Goal: Task Accomplishment & Management: Use online tool/utility

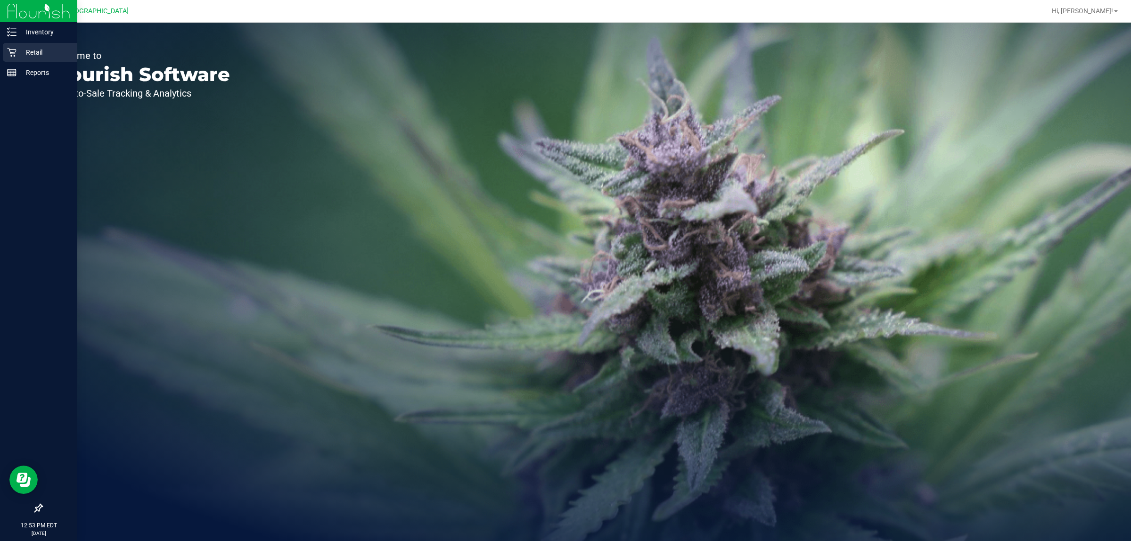
click at [8, 51] on icon at bounding box center [11, 52] width 9 height 9
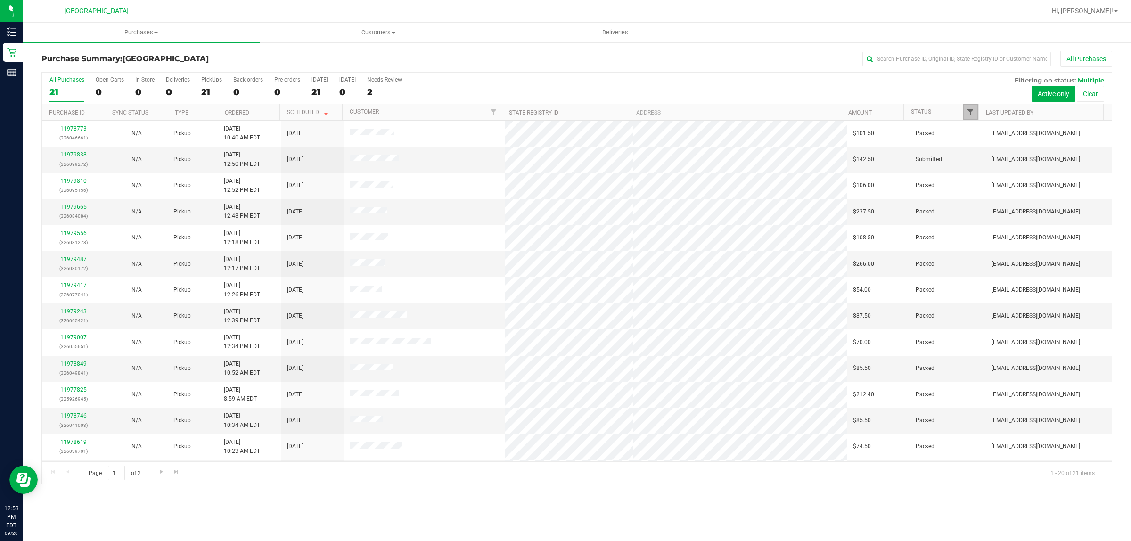
click at [969, 114] on span "Filter" at bounding box center [970, 112] width 8 height 8
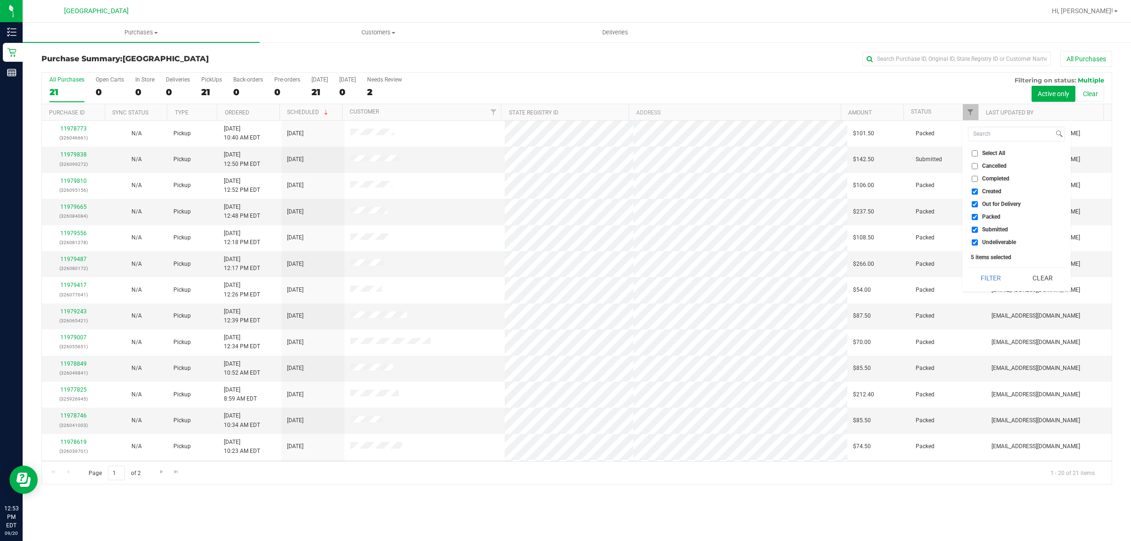
click at [974, 192] on input "Created" at bounding box center [975, 191] width 6 height 6
checkbox input "false"
click at [974, 205] on input "Out for Delivery" at bounding box center [975, 204] width 6 height 6
checkbox input "false"
click at [976, 227] on input "Submitted" at bounding box center [975, 230] width 6 height 6
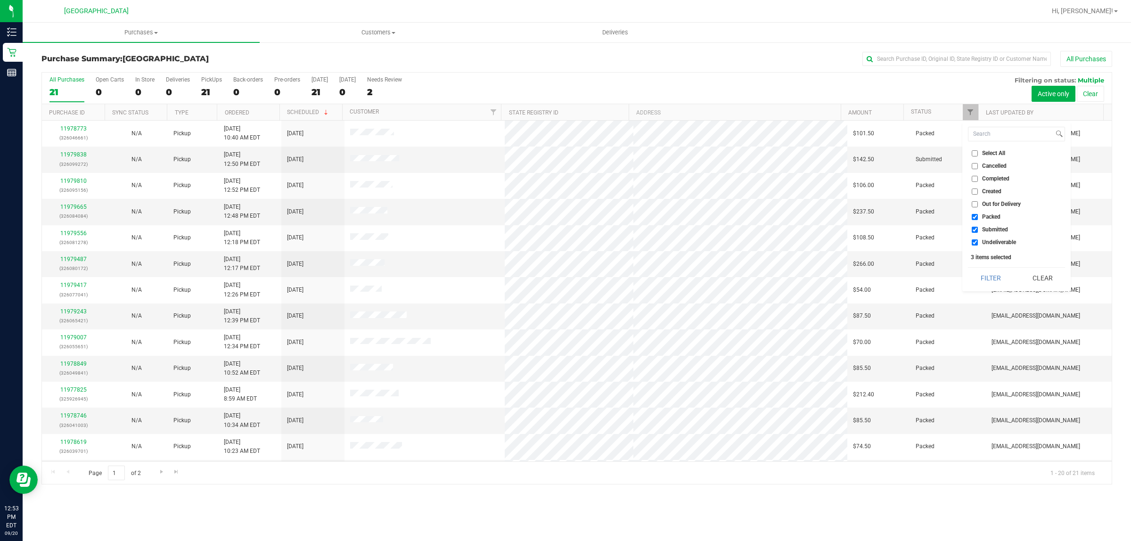
checkbox input "false"
click at [973, 242] on input "Undeliverable" at bounding box center [975, 242] width 6 height 6
checkbox input "false"
click at [1000, 277] on button "Filter" at bounding box center [990, 278] width 45 height 21
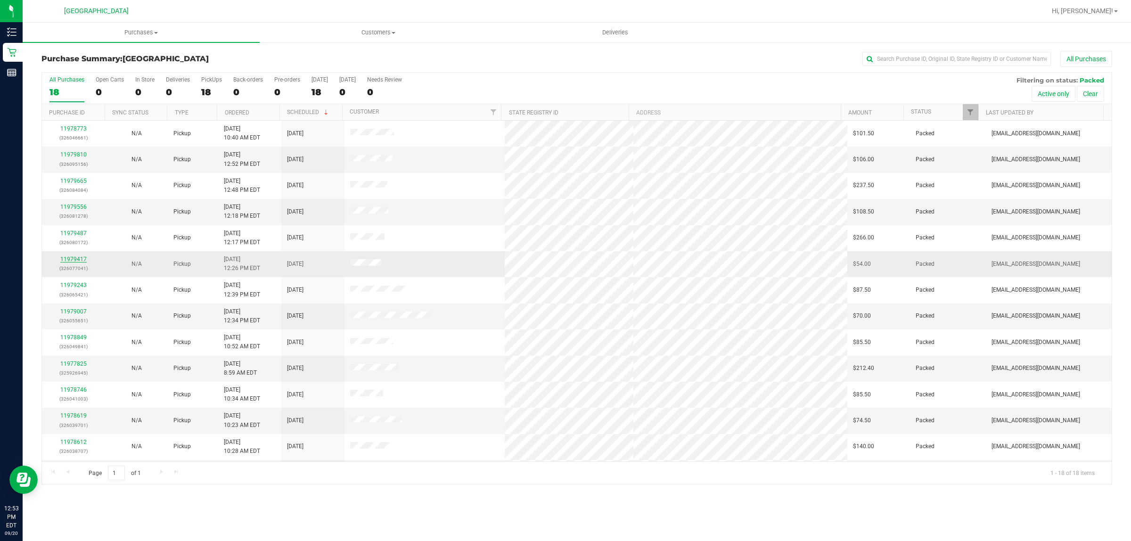
click at [79, 261] on link "11979417" at bounding box center [73, 259] width 26 height 7
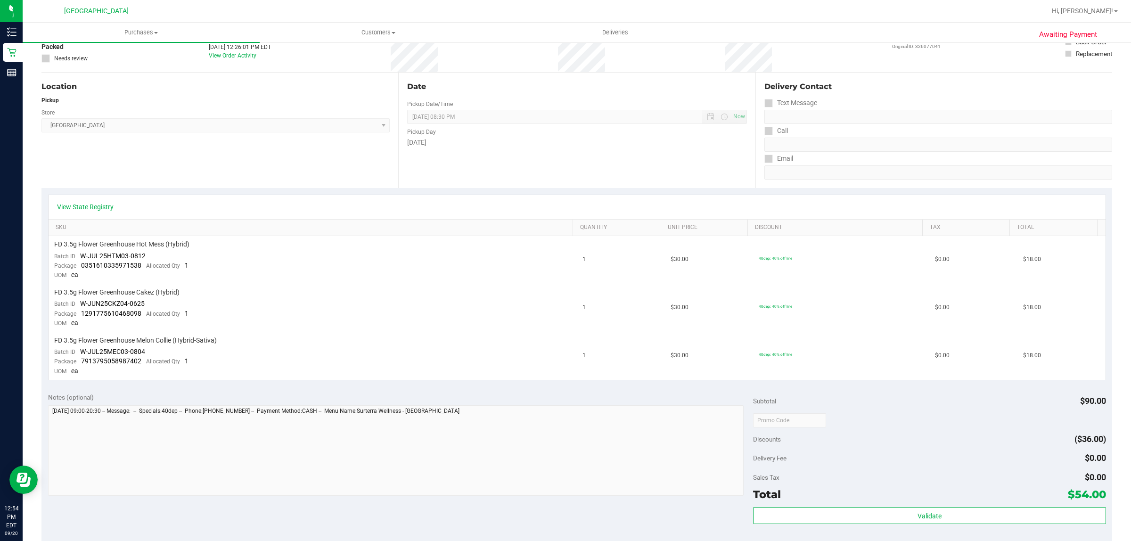
scroll to position [295, 0]
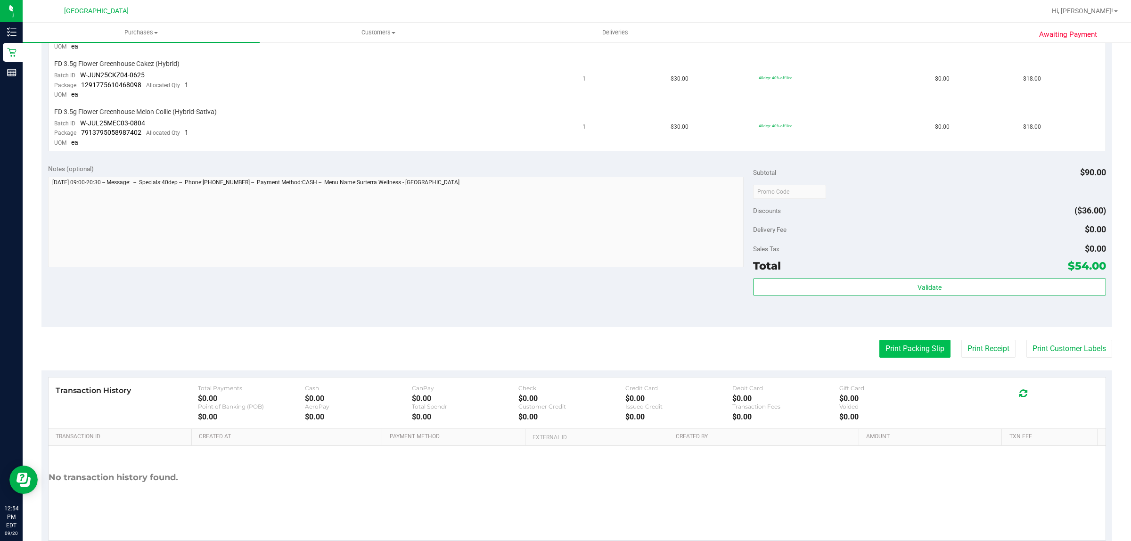
click at [897, 346] on button "Print Packing Slip" at bounding box center [914, 349] width 71 height 18
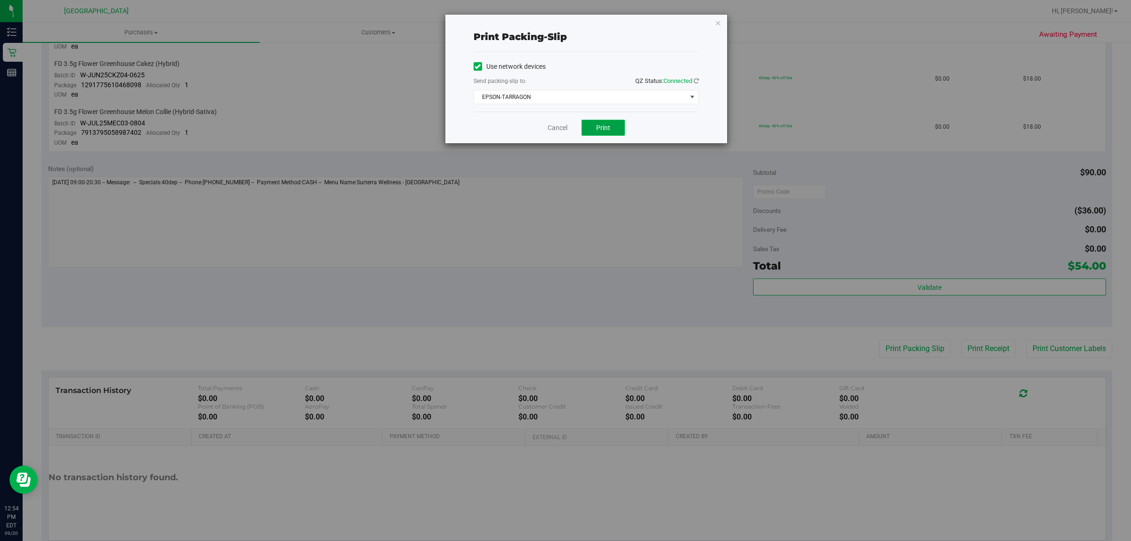
click at [605, 131] on span "Print" at bounding box center [603, 128] width 14 height 8
click at [622, 93] on span "EPSON-TARRAGON" at bounding box center [580, 96] width 213 height 13
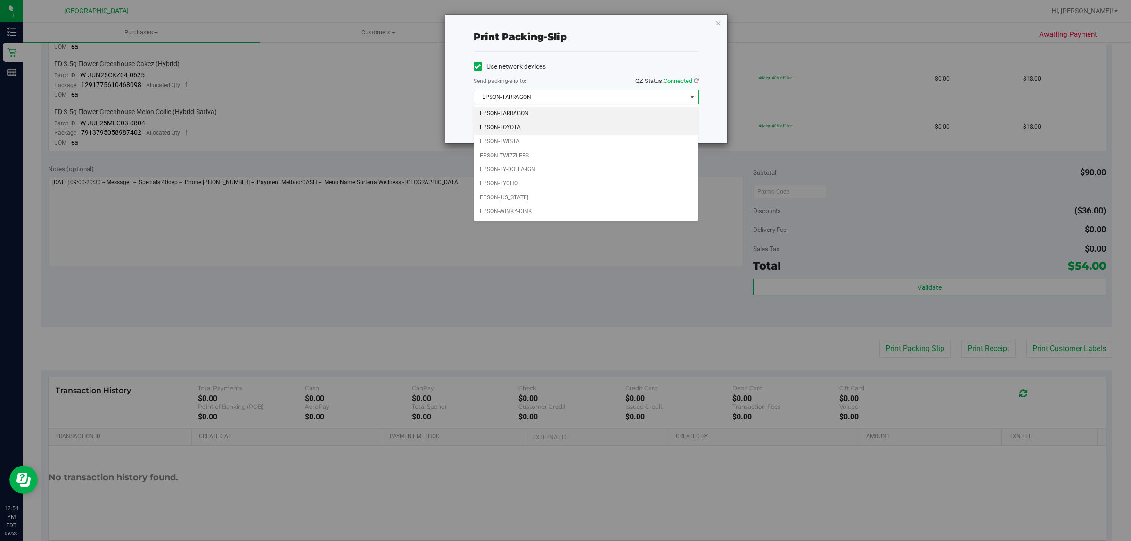
click at [553, 124] on li "EPSON-TOYOTA" at bounding box center [586, 128] width 224 height 14
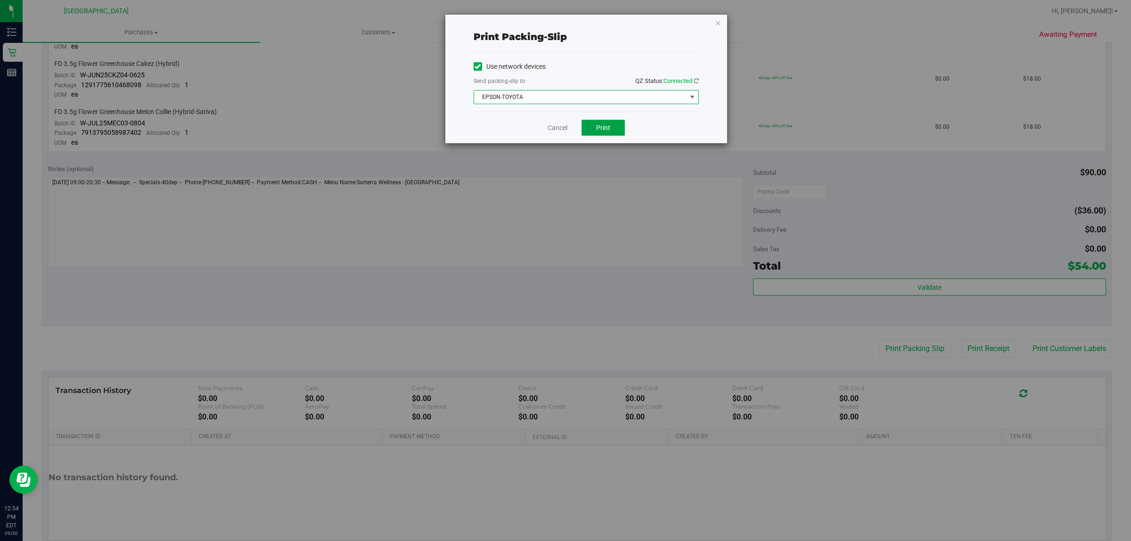
click at [599, 131] on span "Print" at bounding box center [603, 128] width 14 height 8
click at [547, 132] on div "Cancel Print" at bounding box center [586, 128] width 225 height 32
click at [554, 125] on link "Cancel" at bounding box center [558, 128] width 20 height 10
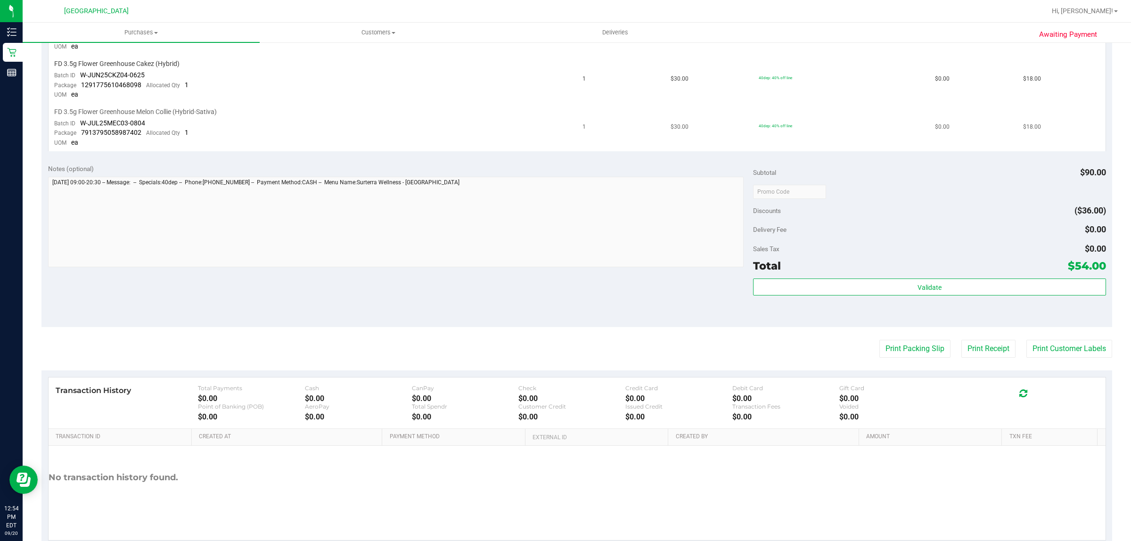
scroll to position [59, 0]
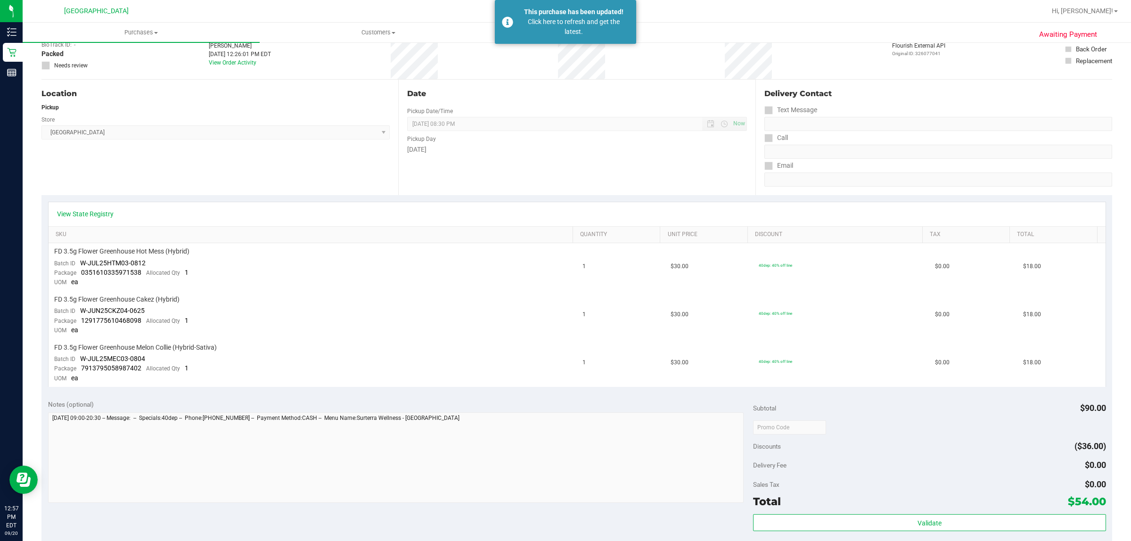
click at [500, 178] on div "Date Pickup Date/Time [DATE] Now [DATE] 08:30 PM Now Pickup Day [DATE]" at bounding box center [576, 137] width 357 height 115
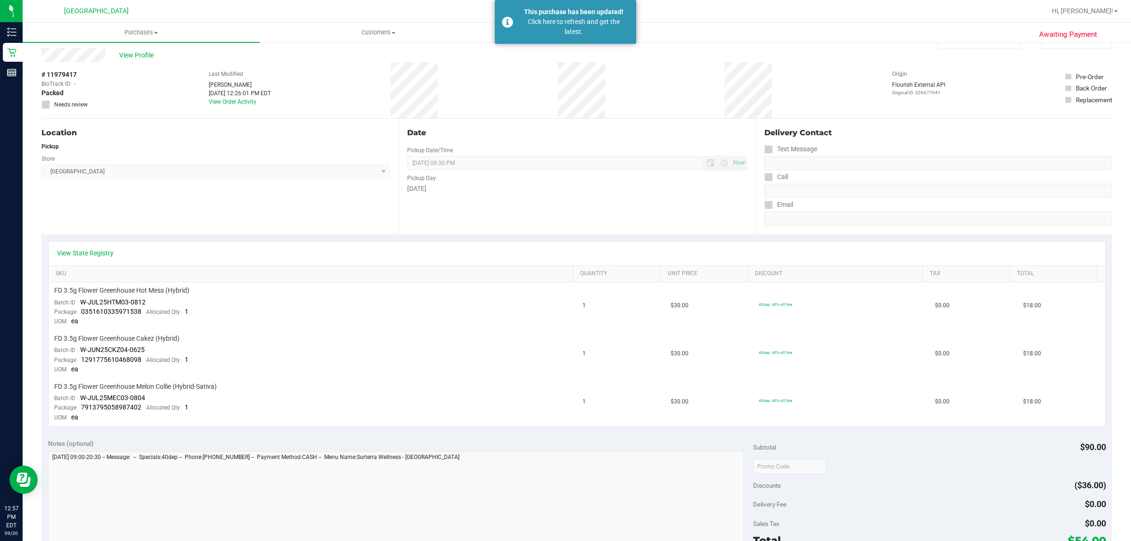
scroll to position [0, 0]
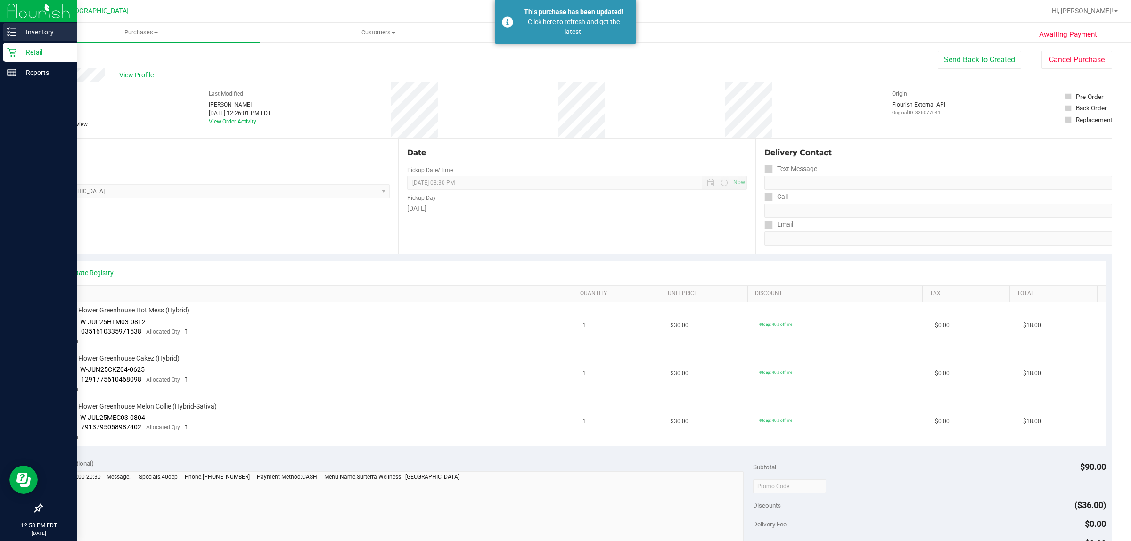
click at [25, 27] on p "Inventory" at bounding box center [44, 31] width 57 height 11
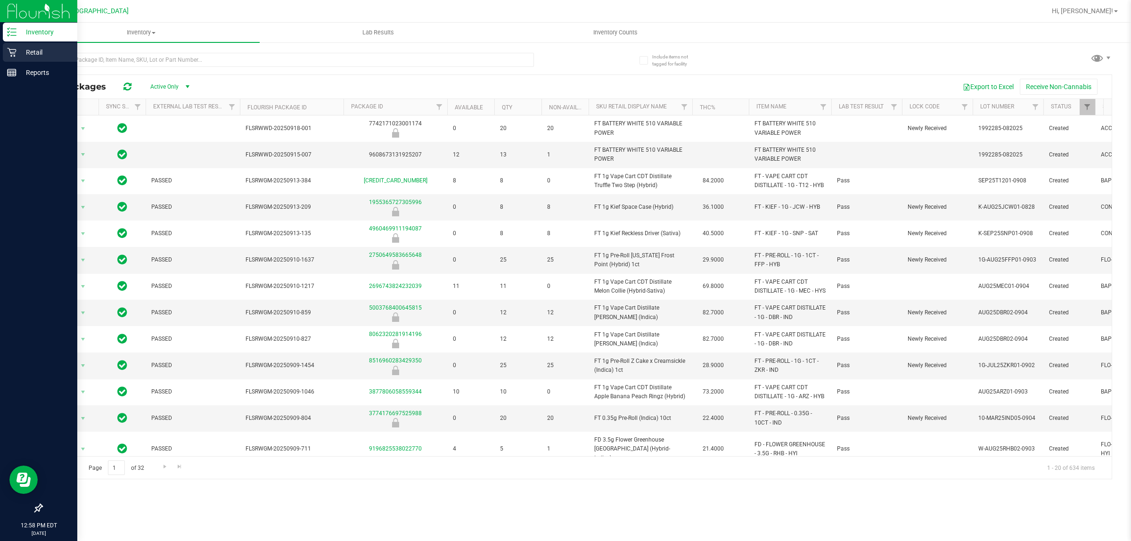
click at [33, 51] on p "Retail" at bounding box center [44, 52] width 57 height 11
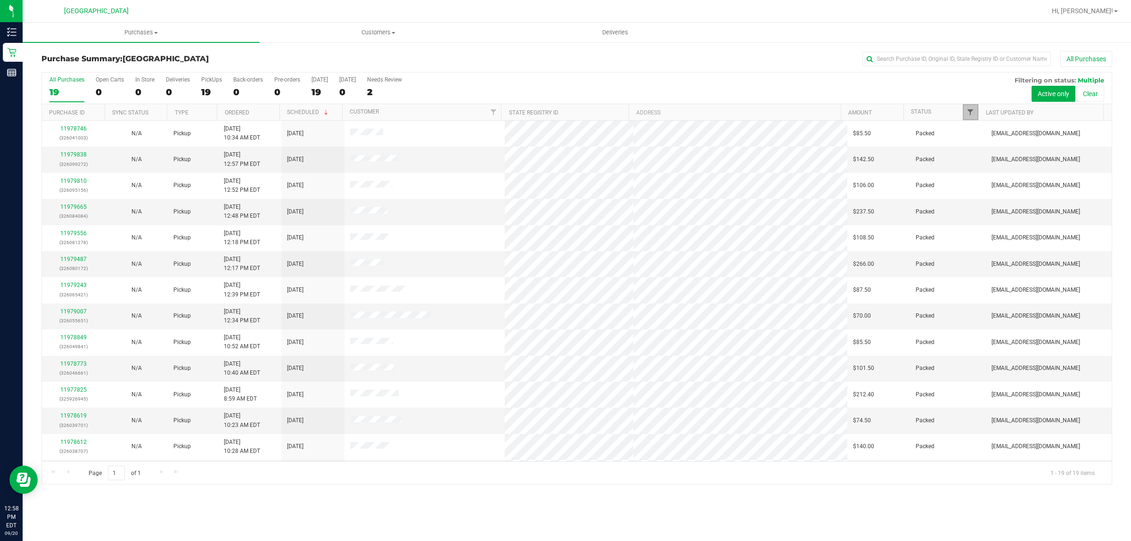
click at [971, 114] on span "Filter" at bounding box center [970, 112] width 8 height 8
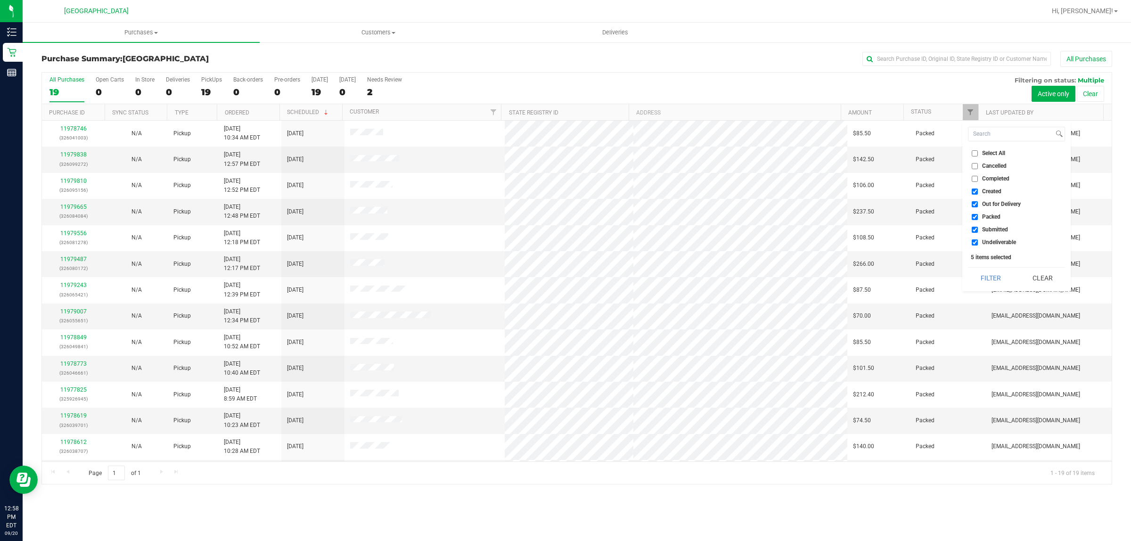
click at [976, 192] on input "Created" at bounding box center [975, 191] width 6 height 6
checkbox input "false"
click at [974, 204] on input "Out for Delivery" at bounding box center [975, 204] width 6 height 6
checkbox input "false"
click at [974, 218] on input "Packed" at bounding box center [975, 217] width 6 height 6
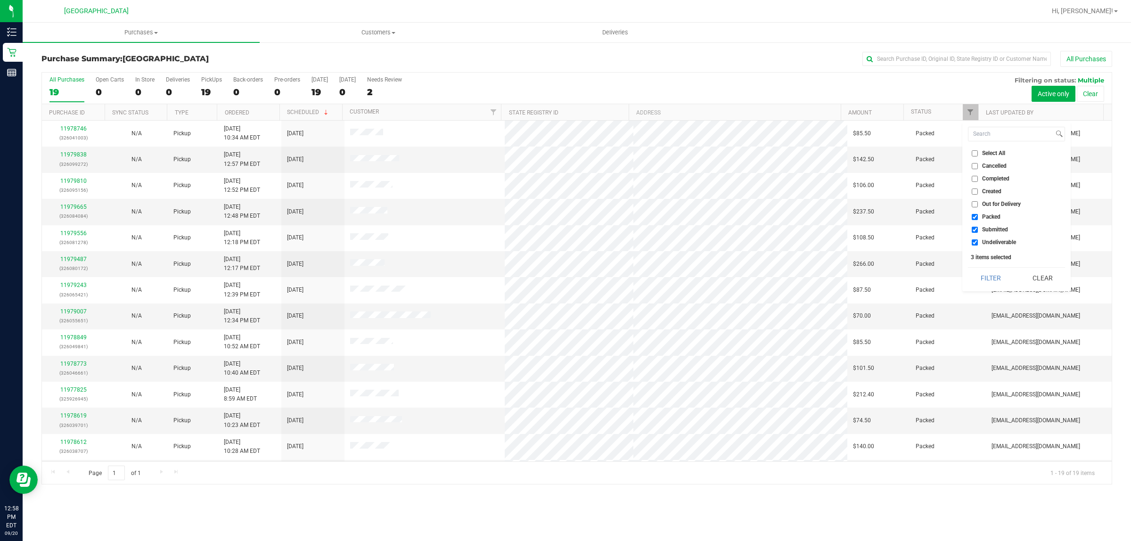
checkbox input "false"
click at [973, 242] on input "Undeliverable" at bounding box center [975, 242] width 6 height 6
checkbox input "false"
click at [993, 281] on button "Filter" at bounding box center [990, 278] width 45 height 21
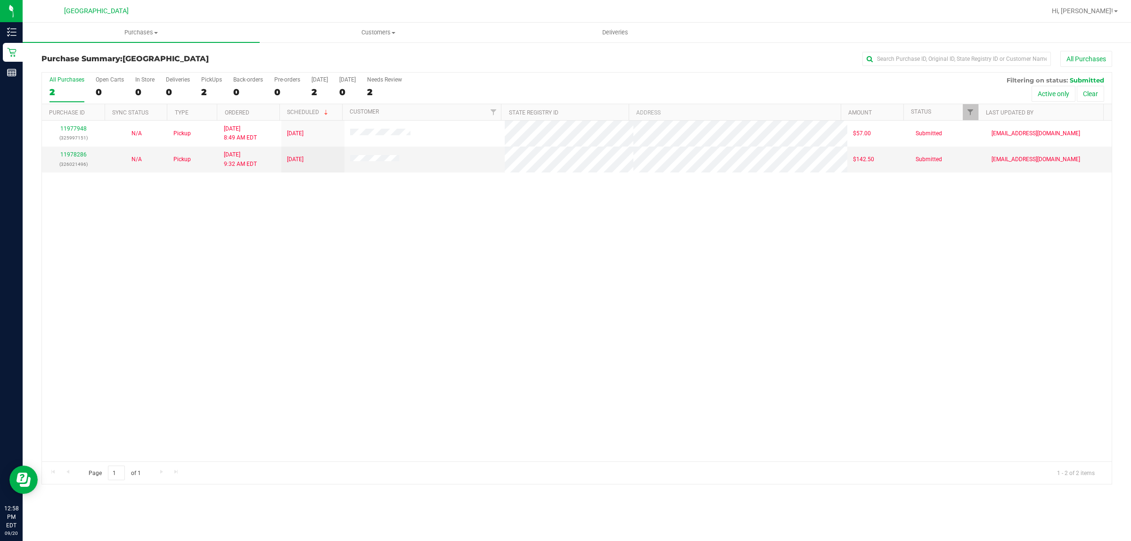
click at [586, 272] on div "11977948 (325997151) N/A Pickup [DATE] 8:49 AM EDT 9/20/2025 $57.00 Submitted […" at bounding box center [577, 291] width 1070 height 341
checkbox input "true"
click at [972, 111] on span "Filter" at bounding box center [970, 112] width 8 height 8
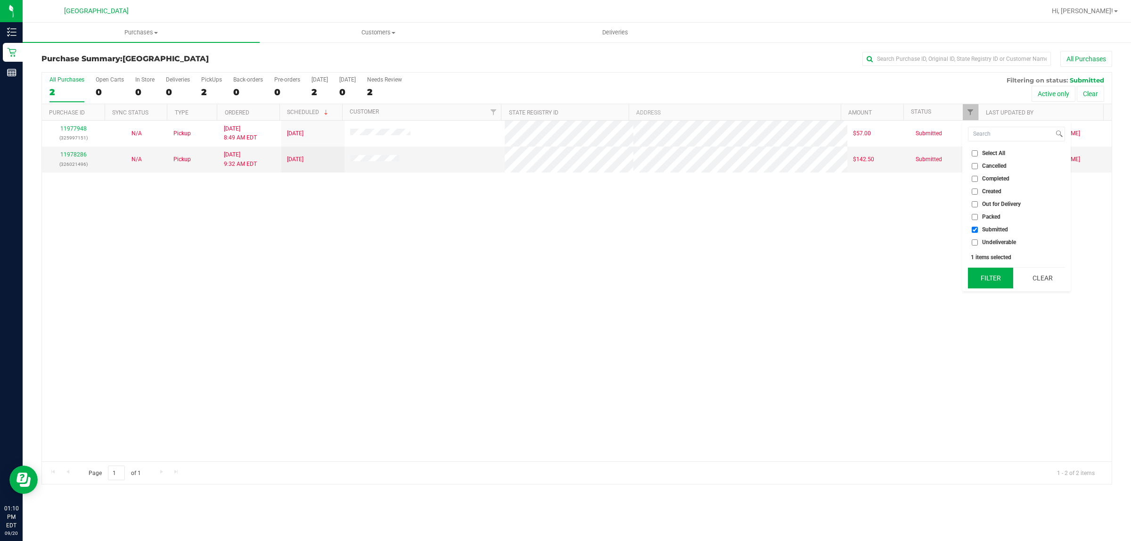
click at [997, 284] on button "Filter" at bounding box center [990, 278] width 45 height 21
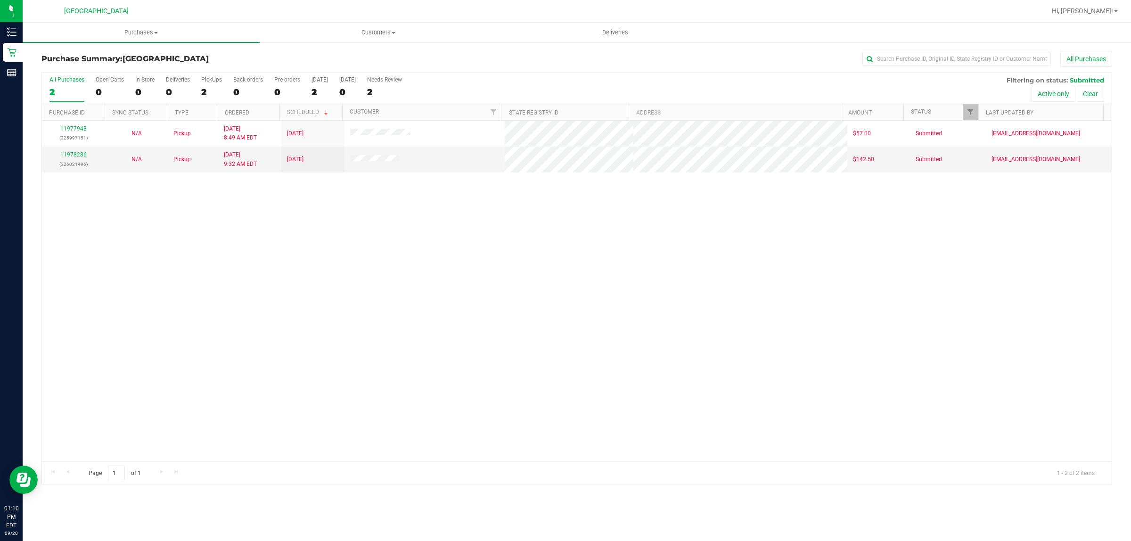
click at [445, 252] on div "11977948 (325997151) N/A Pickup [DATE] 8:49 AM EDT 9/20/2025 $57.00 Submitted […" at bounding box center [577, 291] width 1070 height 341
click at [341, 326] on div "11977948 (325997151) N/A Pickup [DATE] 8:49 AM EDT 9/20/2025 $57.00 Submitted […" at bounding box center [577, 291] width 1070 height 341
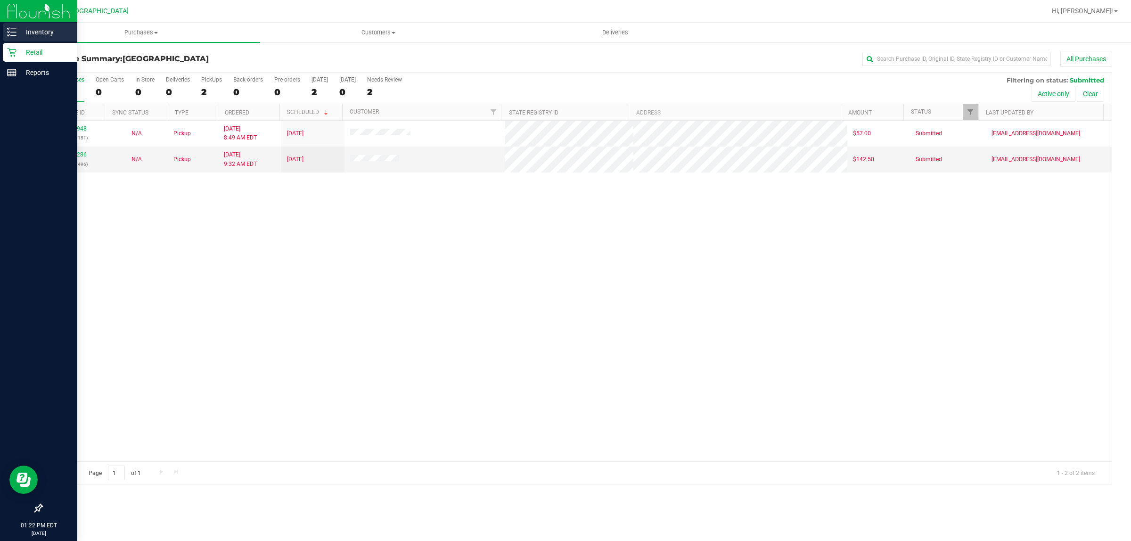
click at [38, 34] on p "Inventory" at bounding box center [44, 31] width 57 height 11
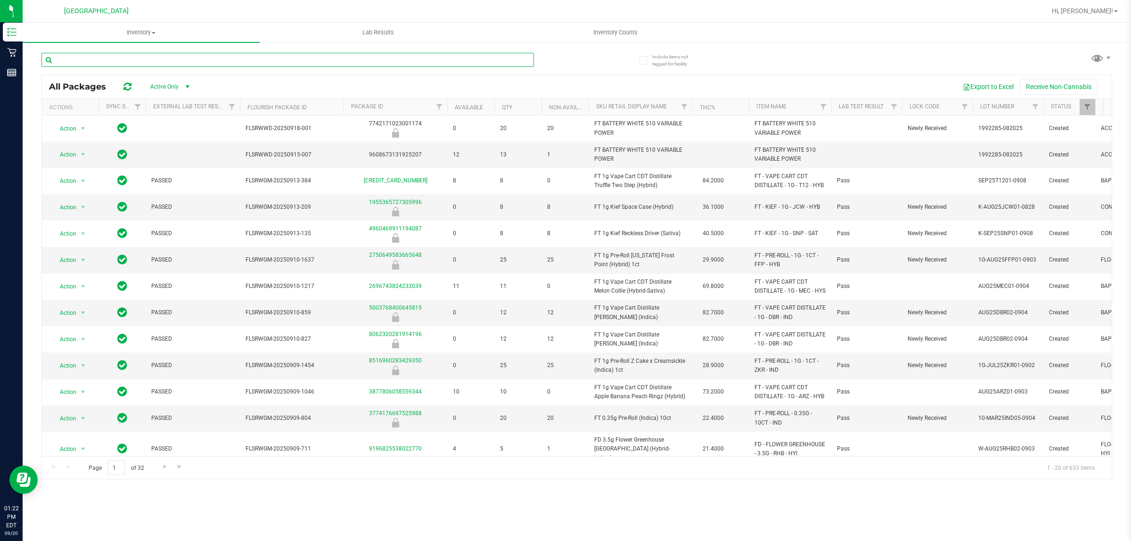
click at [201, 60] on input "text" at bounding box center [287, 60] width 492 height 14
type input "mauve mochi"
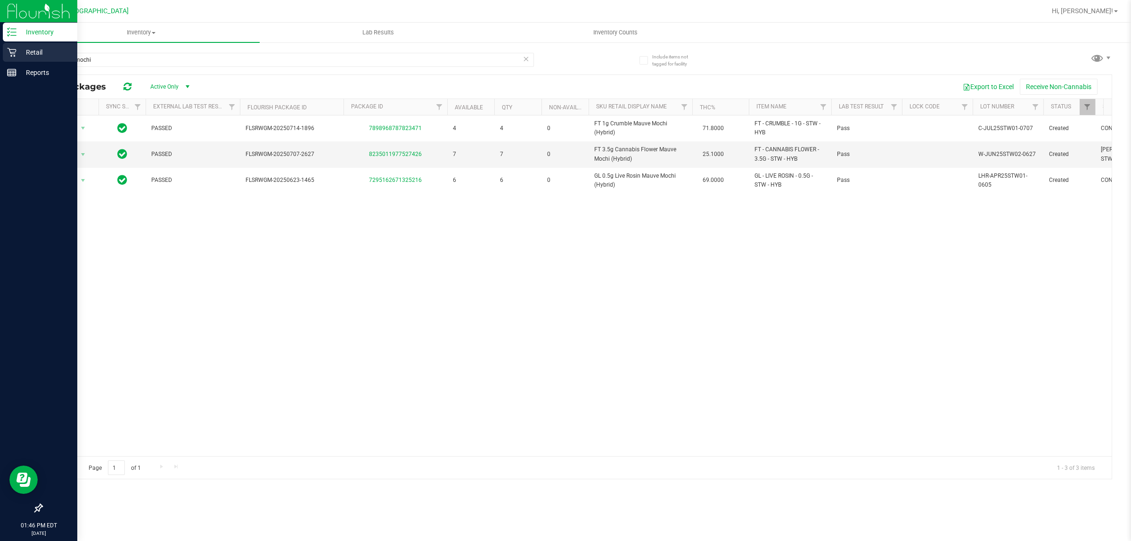
click at [17, 51] on p "Retail" at bounding box center [44, 52] width 57 height 11
